Goal: Communication & Community: Ask a question

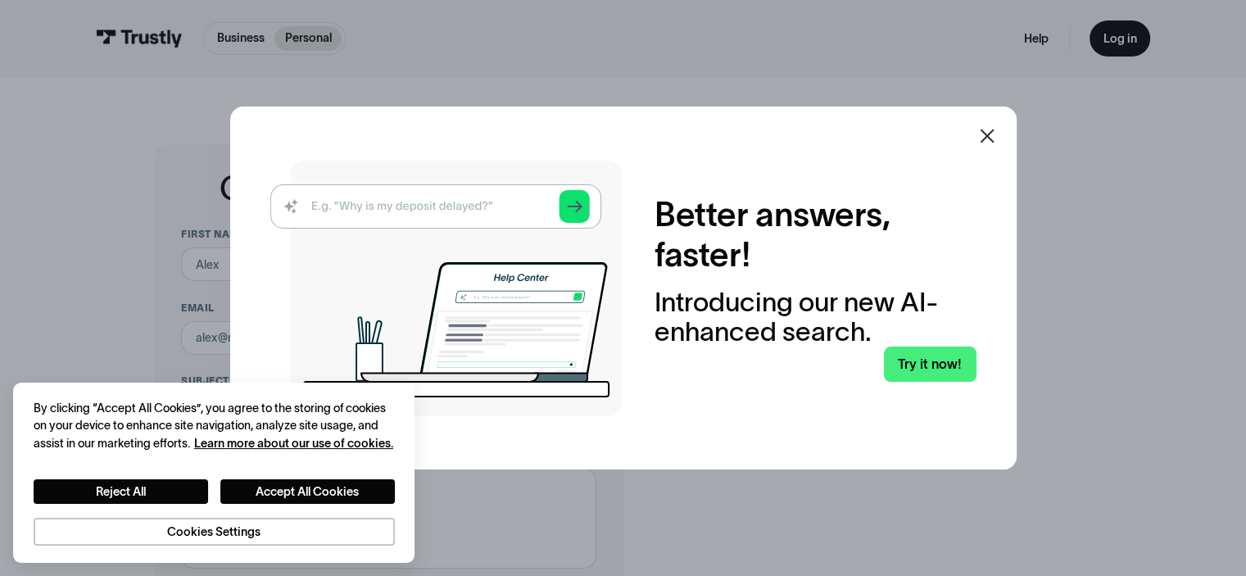
click at [990, 127] on icon at bounding box center [987, 136] width 20 height 20
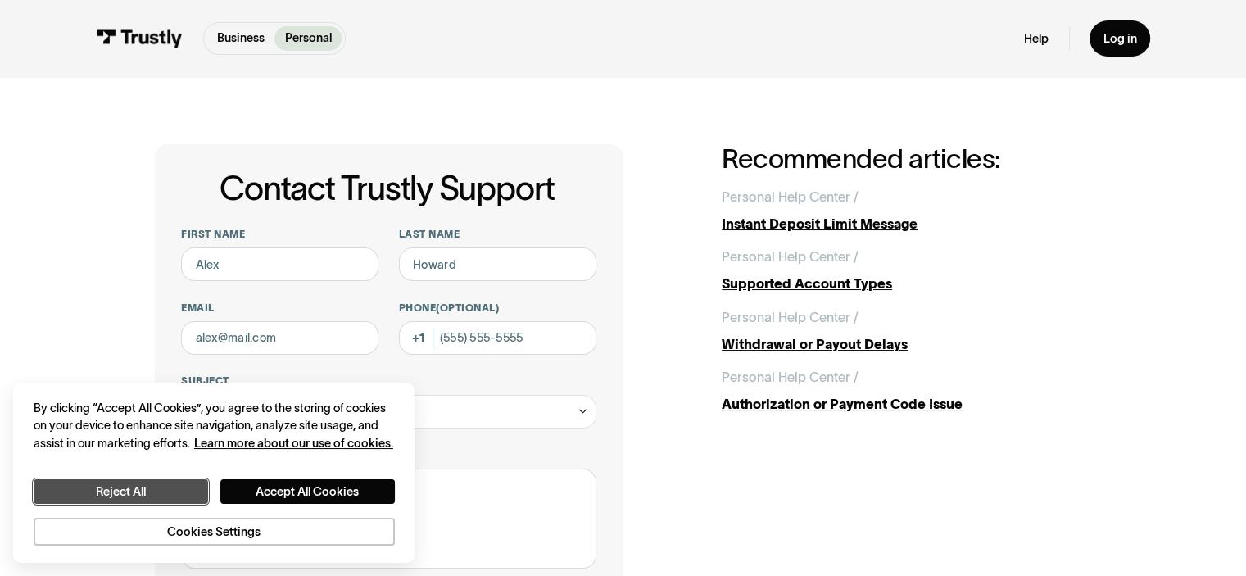
click at [205, 482] on button "Reject All" at bounding box center [121, 491] width 175 height 25
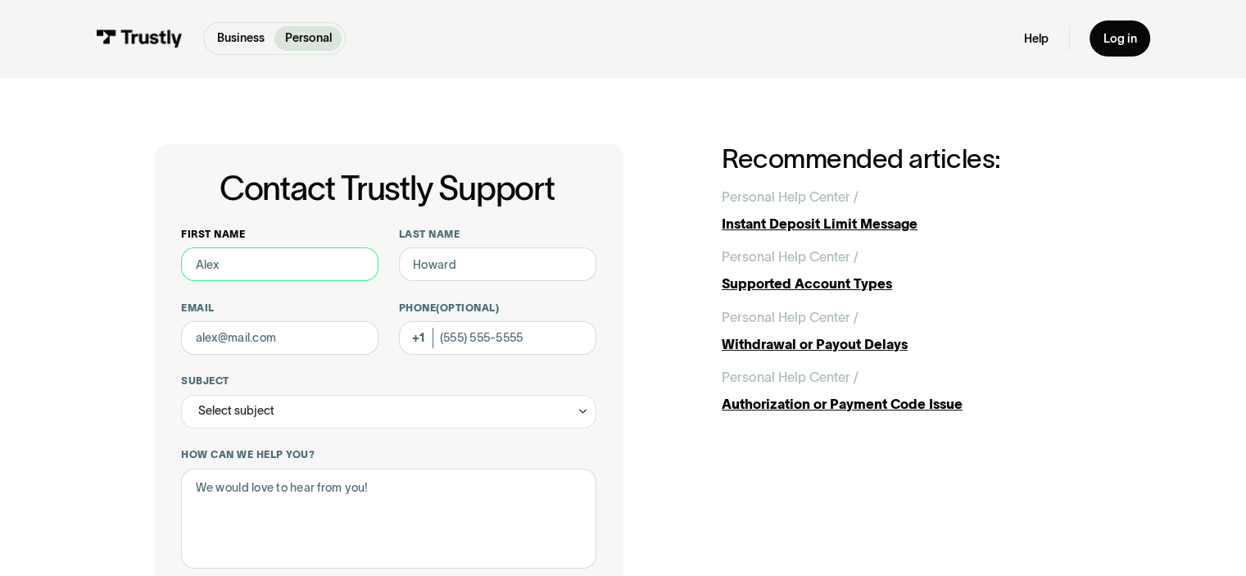
click at [268, 281] on input "First name" at bounding box center [279, 264] width 197 height 34
type input "[PERSON_NAME]"
type input "[EMAIL_ADDRESS][DOMAIN_NAME]"
type input "[PHONE_NUMBER]"
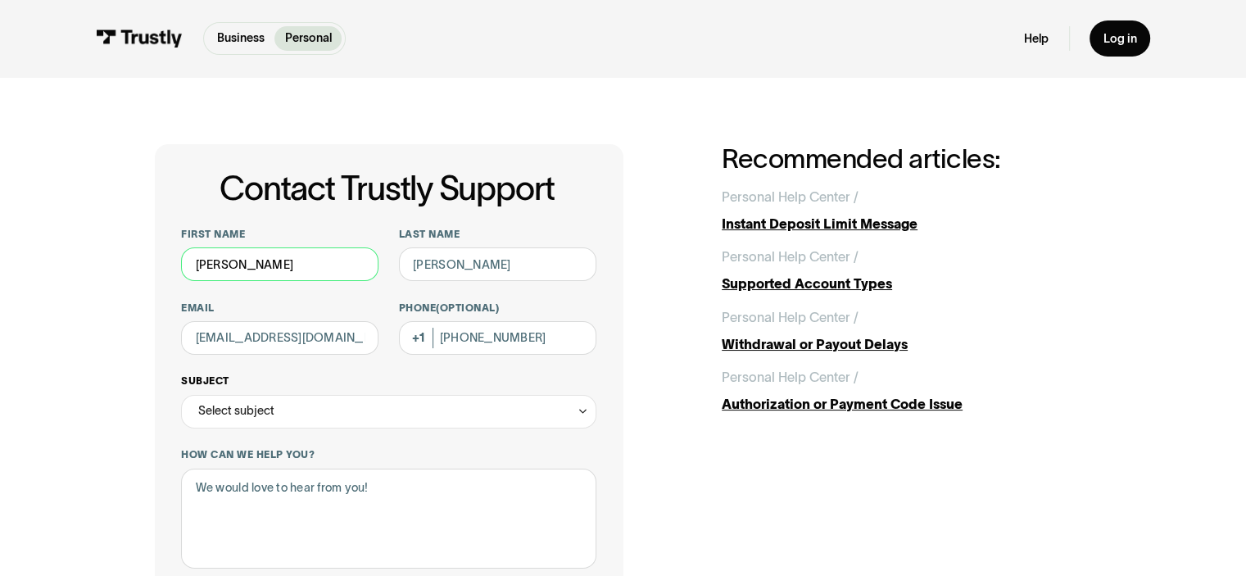
scroll to position [164, 0]
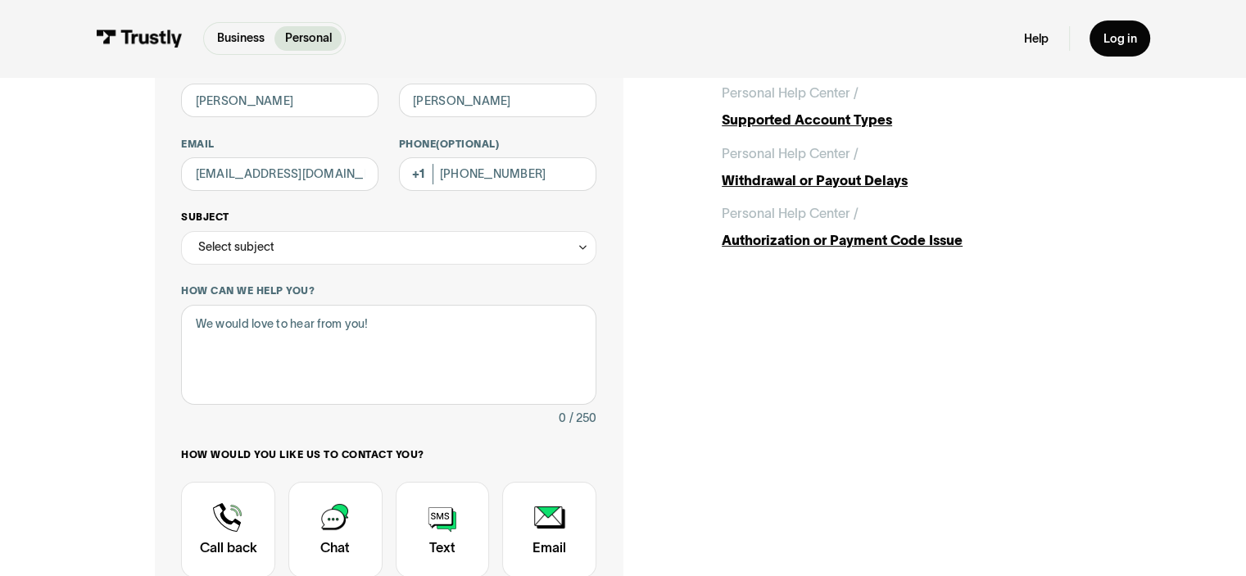
click at [372, 265] on div "Select subject" at bounding box center [388, 248] width 415 height 34
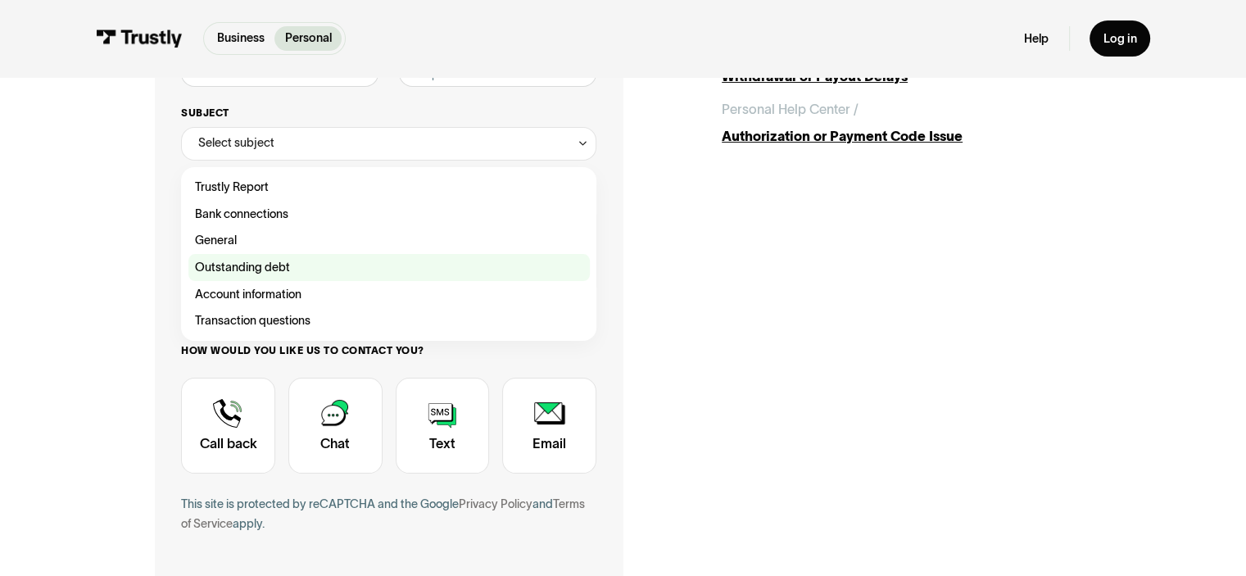
scroll to position [328, 0]
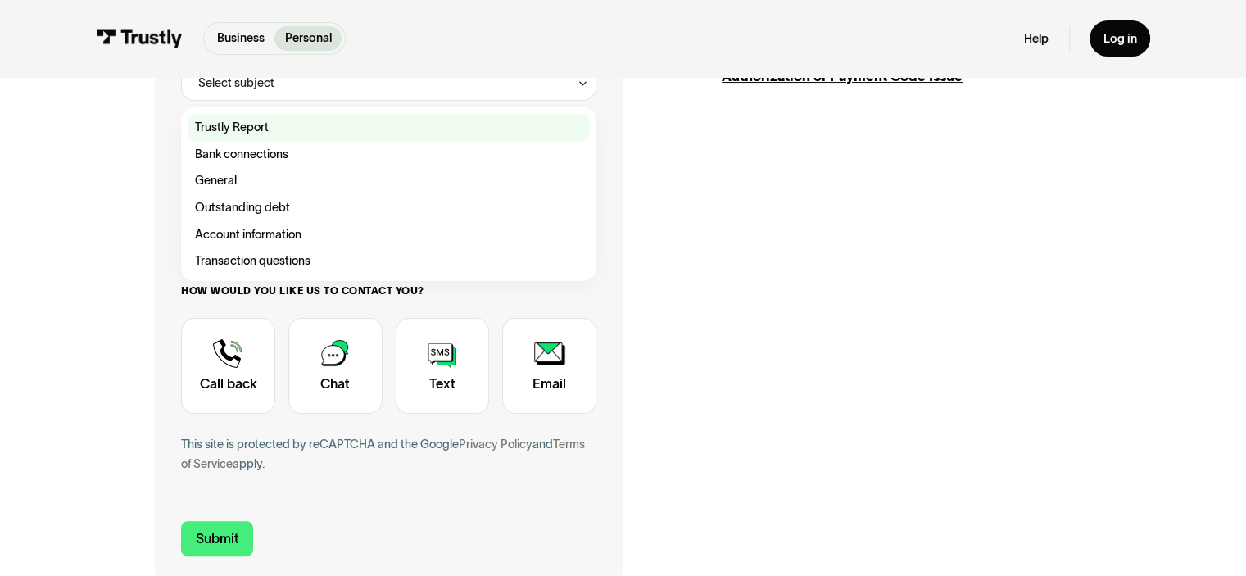
click at [200, 141] on div "Contact Trustly Support" at bounding box center [388, 127] width 401 height 27
type input "**********"
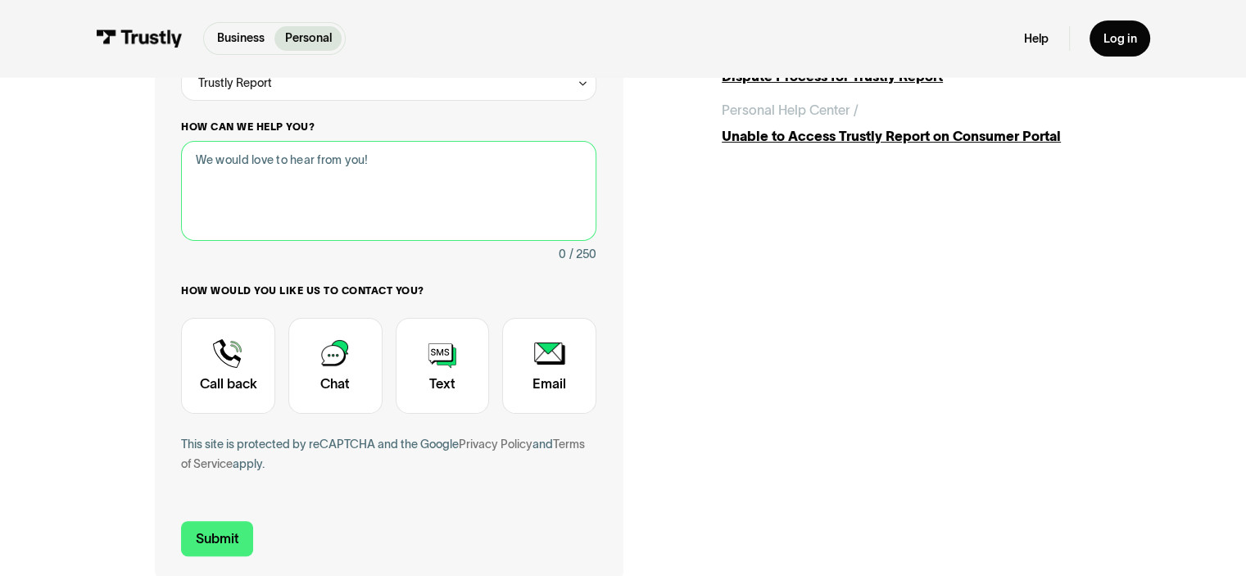
click at [210, 233] on textarea "How can we help you?" at bounding box center [388, 191] width 415 height 101
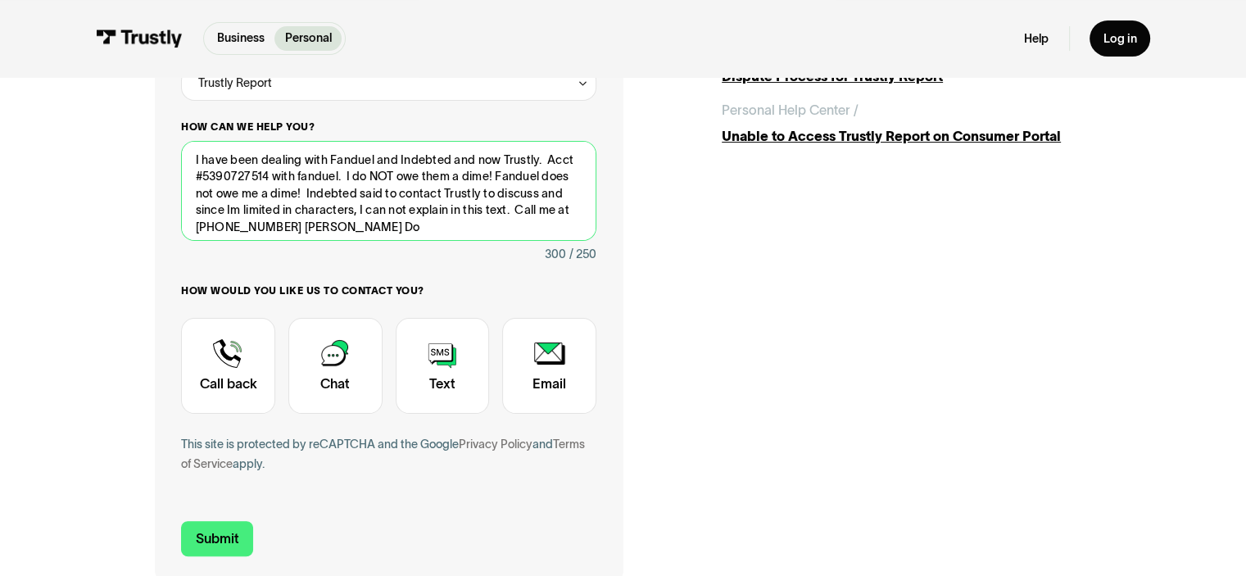
click at [197, 242] on textarea "I have been dealing with Fanduel and Indebted and now Trustly. Acct #5390727514…" at bounding box center [388, 191] width 415 height 101
click at [226, 242] on textarea "I have been dealing with Fanduel and Indebted and now Trustly. Acct #5390727514…" at bounding box center [388, 191] width 415 height 101
click at [316, 242] on textarea "I have been dealing with Fanduel and Indebted and now Trustly. Acct #5390727514…" at bounding box center [388, 191] width 415 height 101
click at [187, 242] on textarea "I have been dealing with Fanduel and Indebted and now Trustly. Acct #5390727514…" at bounding box center [388, 191] width 415 height 101
click at [310, 242] on textarea "I have been dealing with Fanduel and Indebted and now Trustly. Acct #5390727514…" at bounding box center [388, 191] width 415 height 101
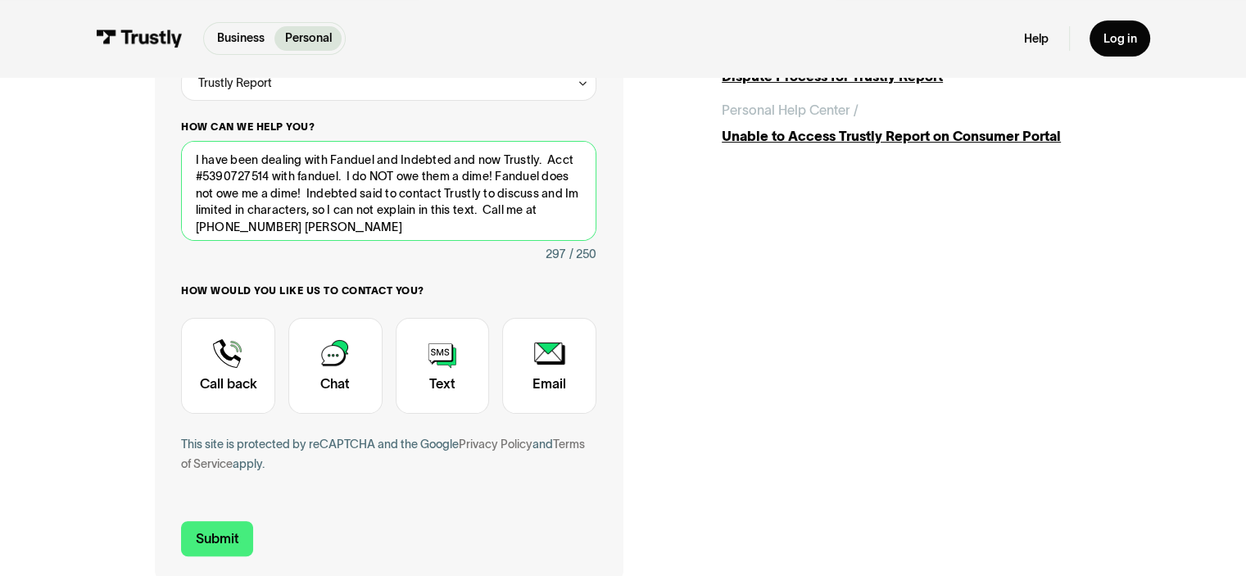
click at [305, 242] on textarea "I have been dealing with Fanduel and Indebted and now Trustly. Acct #5390727514…" at bounding box center [388, 191] width 415 height 101
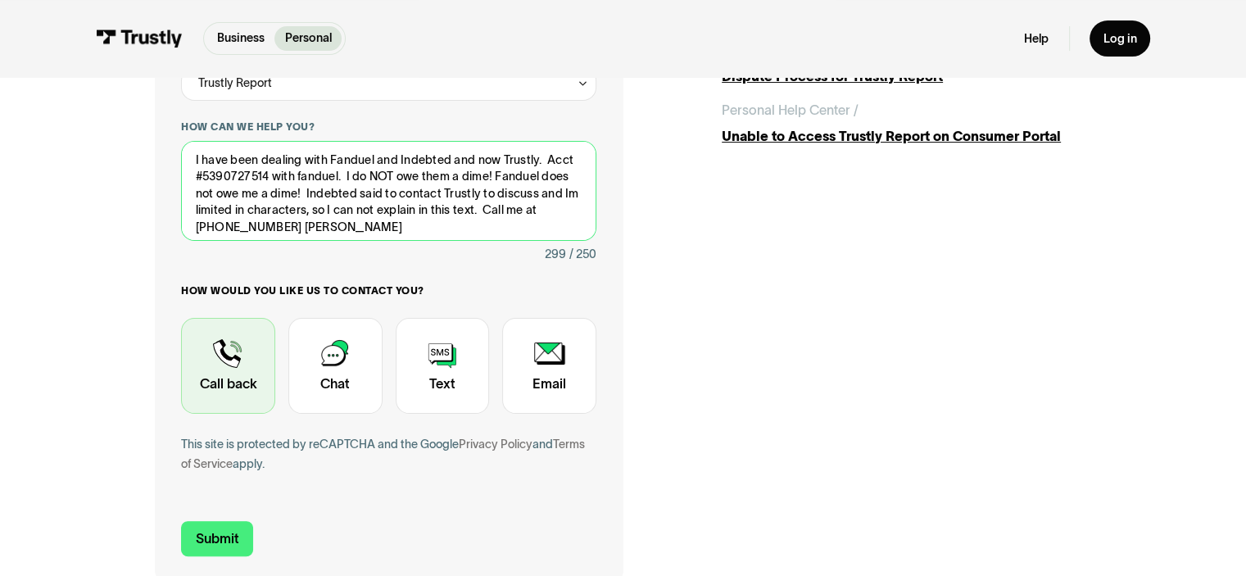
type textarea "I have been dealing with Fanduel and Indebted and now Trustly. Acct #5390727514…"
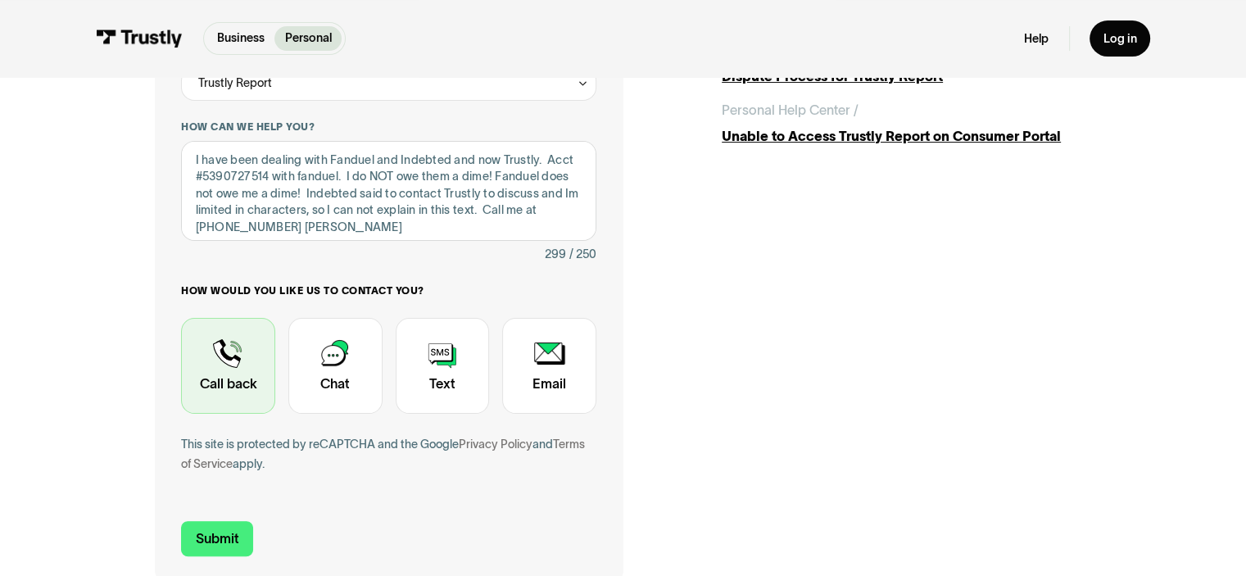
click at [181, 415] on div "Contact Trustly Support" at bounding box center [228, 366] width 94 height 97
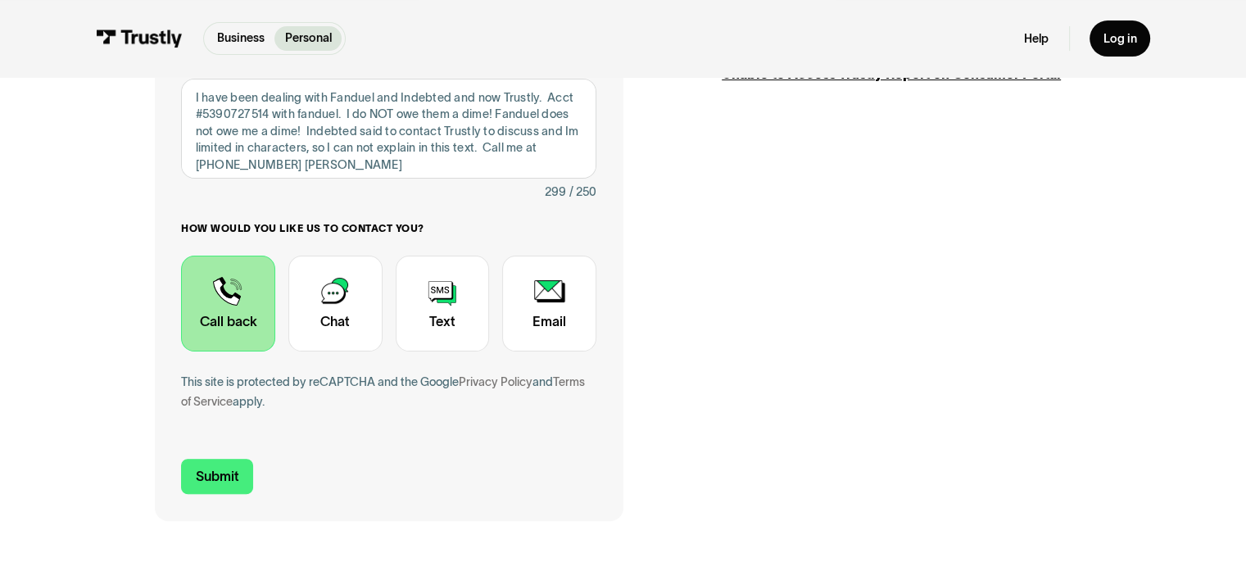
scroll to position [492, 0]
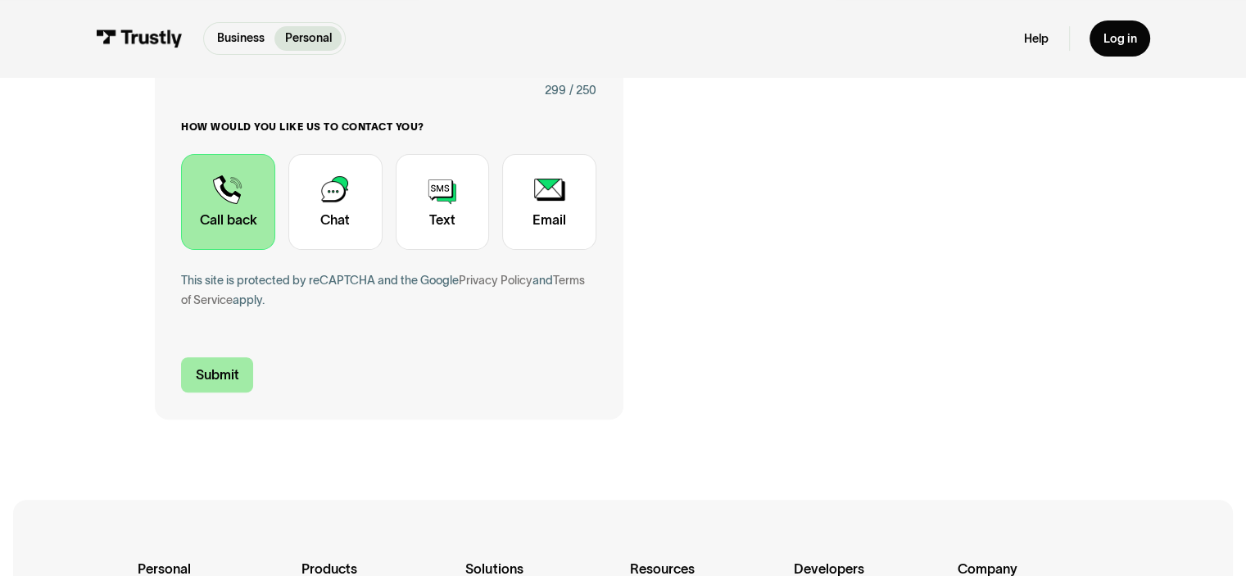
click at [181, 392] on input "Submit" at bounding box center [217, 374] width 72 height 35
type input "[PHONE_NUMBER]"
